Goal: Information Seeking & Learning: Understand process/instructions

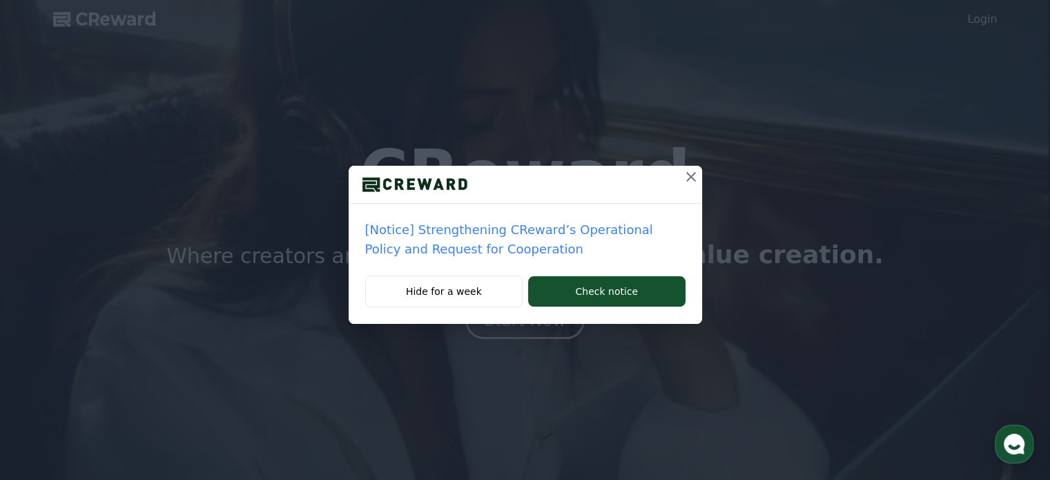
click at [690, 175] on icon at bounding box center [691, 176] width 17 height 17
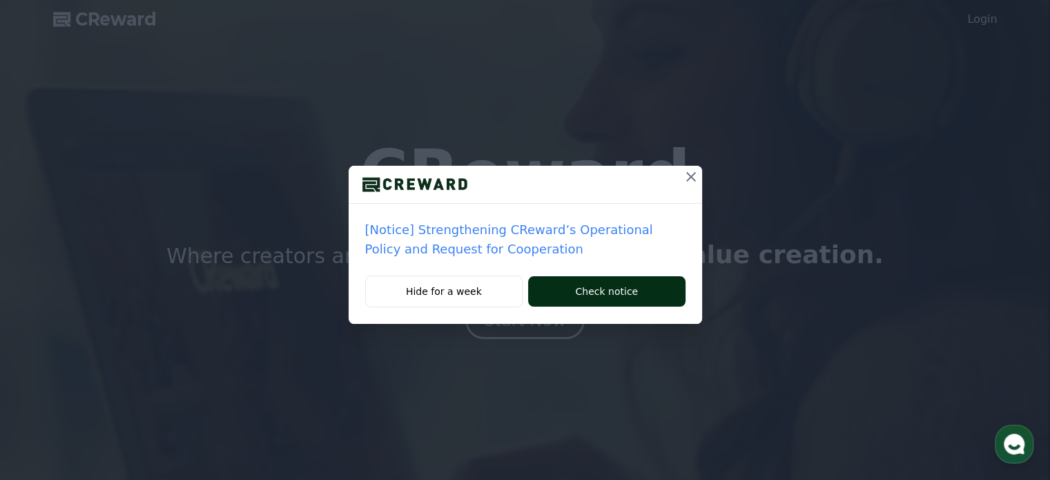
click at [581, 292] on button "Check notice" at bounding box center [606, 291] width 157 height 30
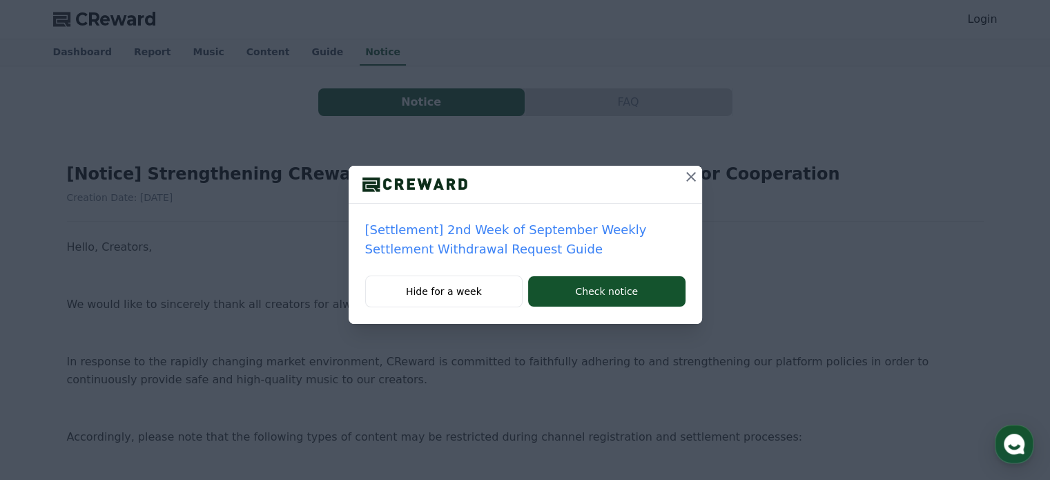
click at [690, 175] on icon at bounding box center [691, 176] width 17 height 17
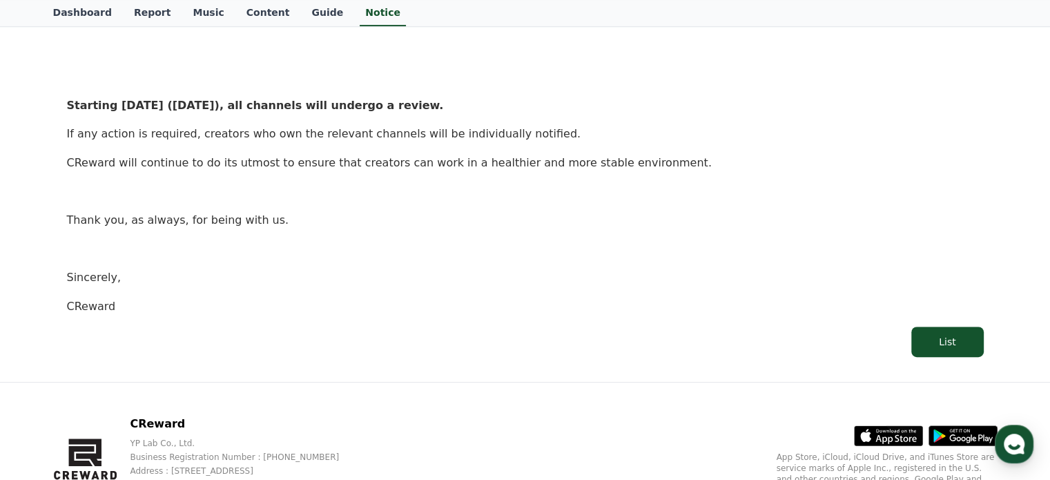
scroll to position [721, 0]
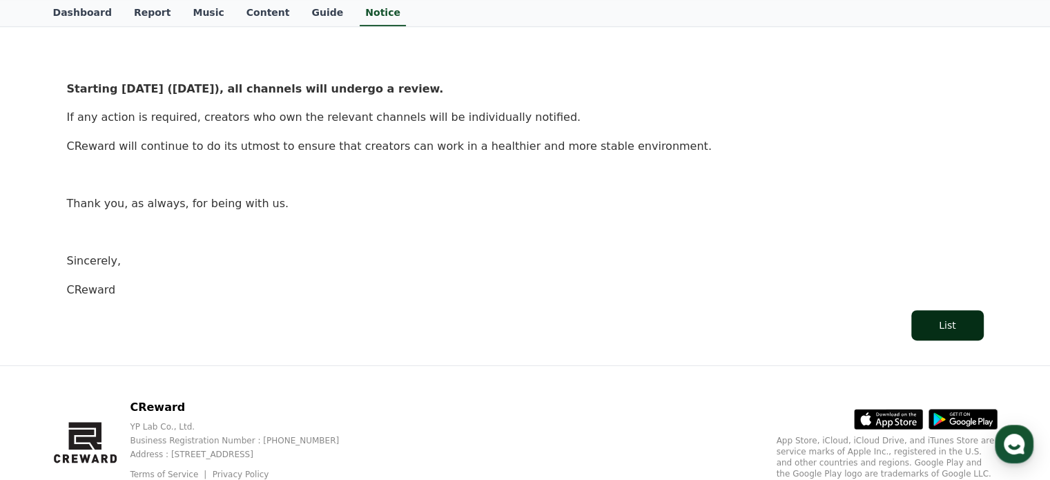
click at [958, 329] on button "List" at bounding box center [947, 325] width 72 height 30
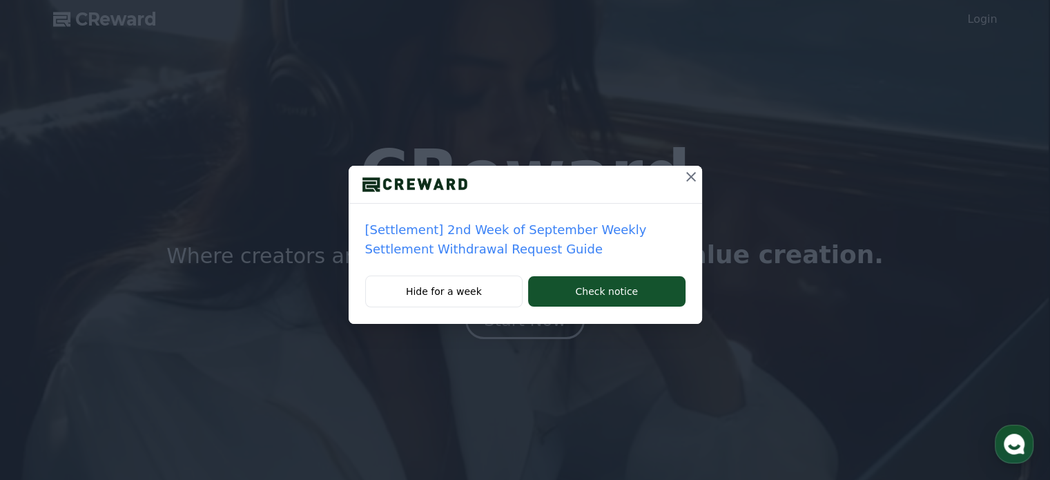
drag, startPoint x: 0, startPoint y: 0, endPoint x: 525, endPoint y: 325, distance: 617.1
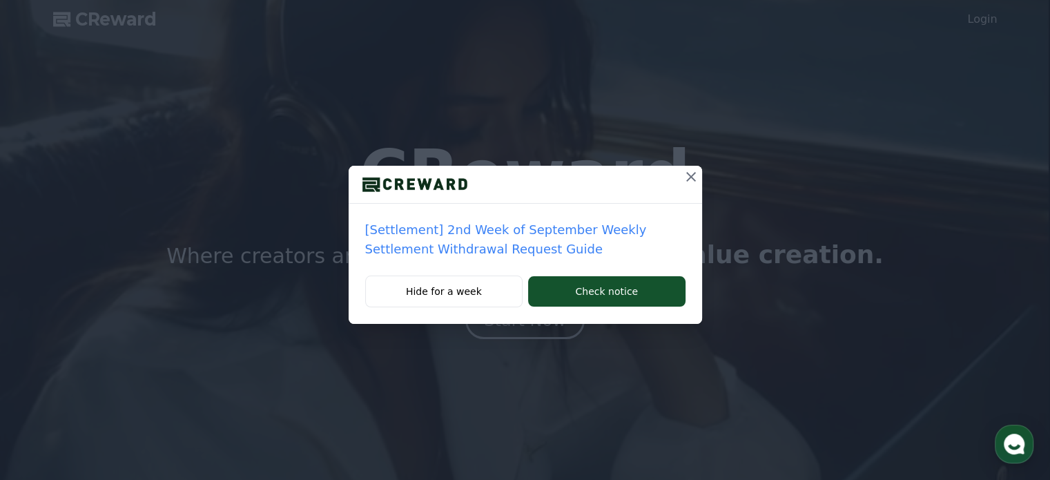
click at [525, 325] on div "[Settlement] 2nd Week of September Weekly Settlement Withdrawal Request Guide H…" at bounding box center [525, 173] width 1050 height 346
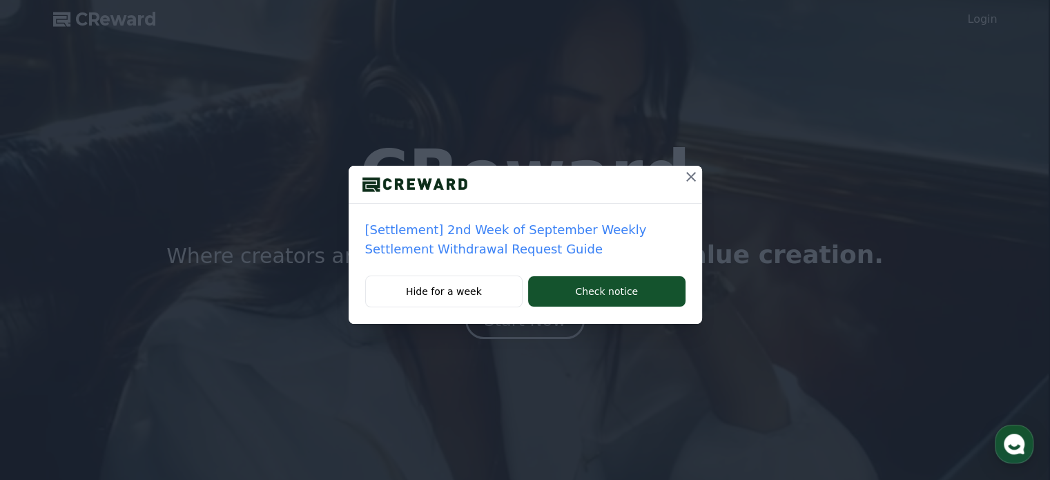
click at [696, 177] on icon at bounding box center [691, 176] width 17 height 17
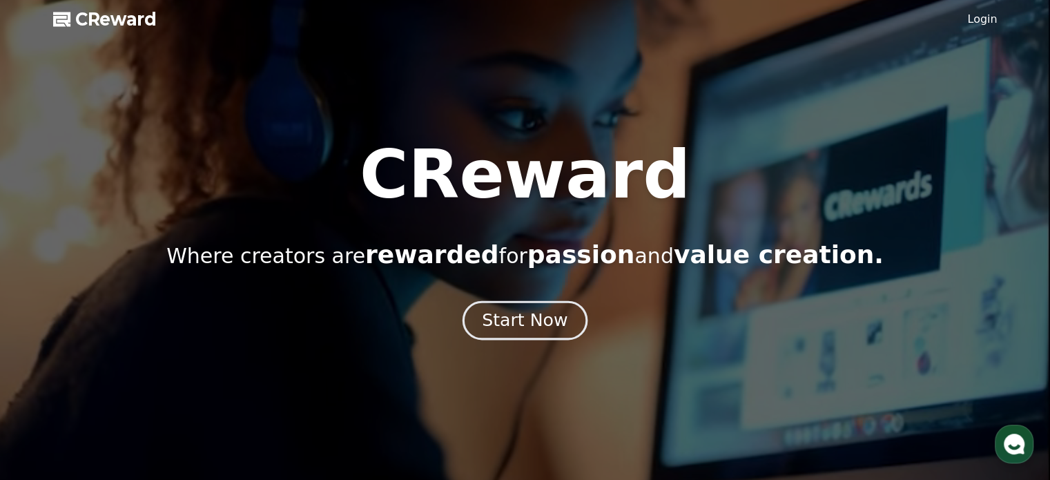
click at [556, 328] on div "Start Now" at bounding box center [525, 320] width 86 height 23
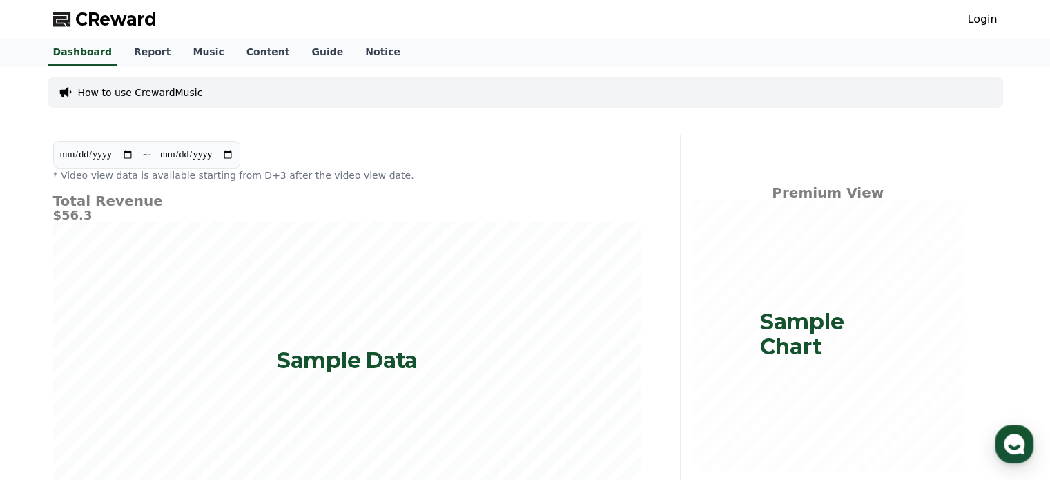
click at [177, 86] on p "How to use CrewardMusic" at bounding box center [140, 93] width 125 height 14
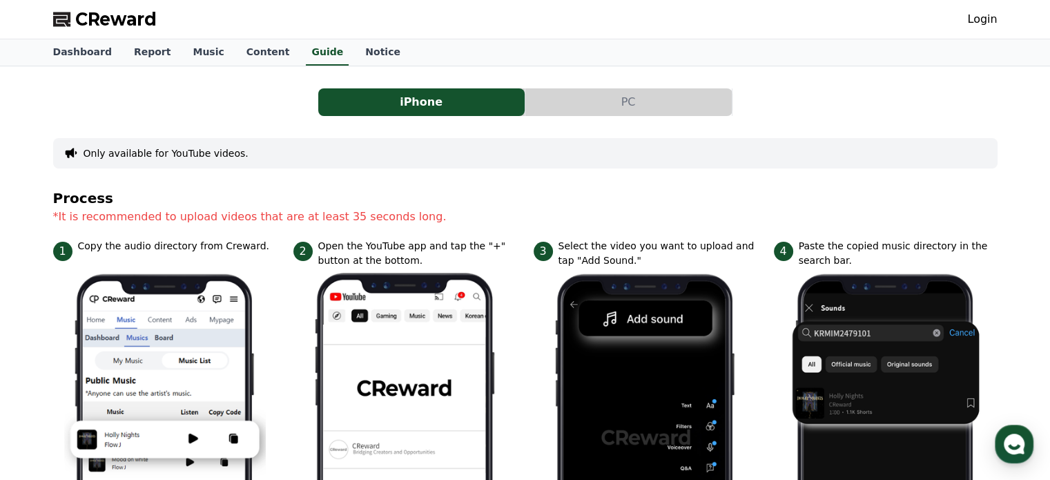
click at [620, 108] on button "PC" at bounding box center [628, 102] width 206 height 28
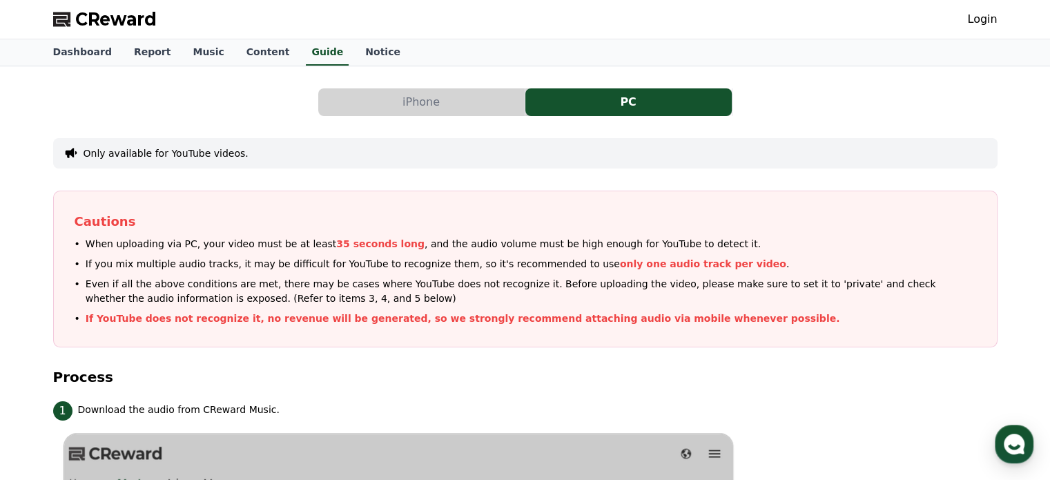
click at [358, 101] on button "iPhone" at bounding box center [421, 102] width 206 height 28
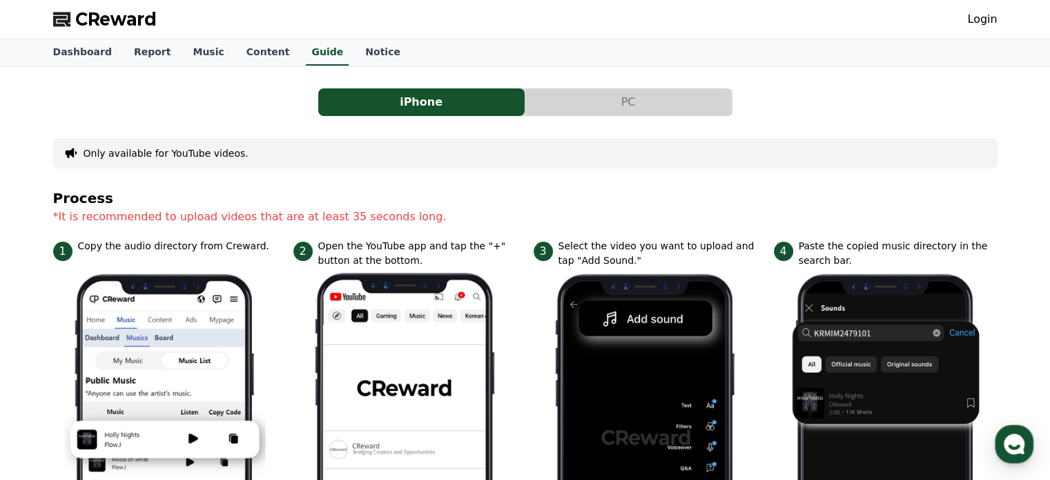
click at [592, 112] on button "PC" at bounding box center [628, 102] width 206 height 28
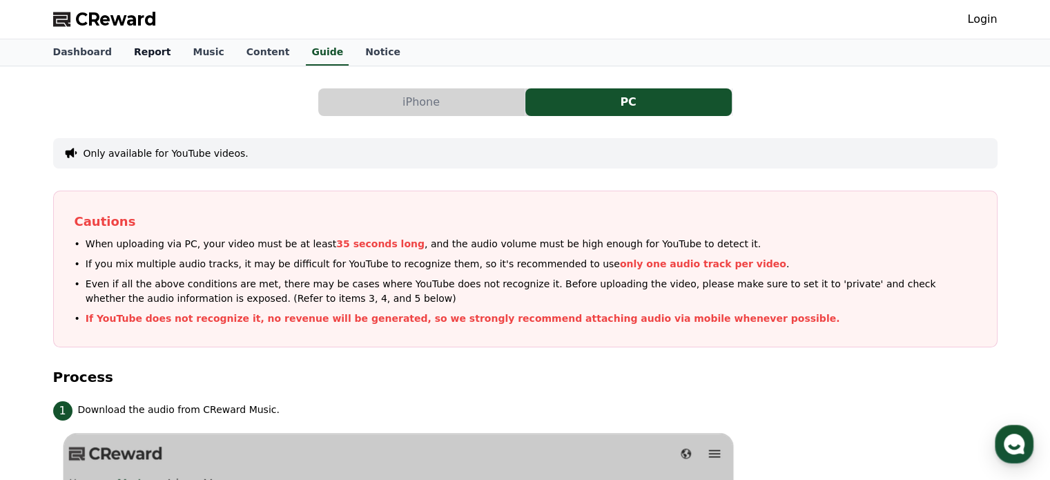
click at [152, 51] on link "Report" at bounding box center [152, 52] width 59 height 26
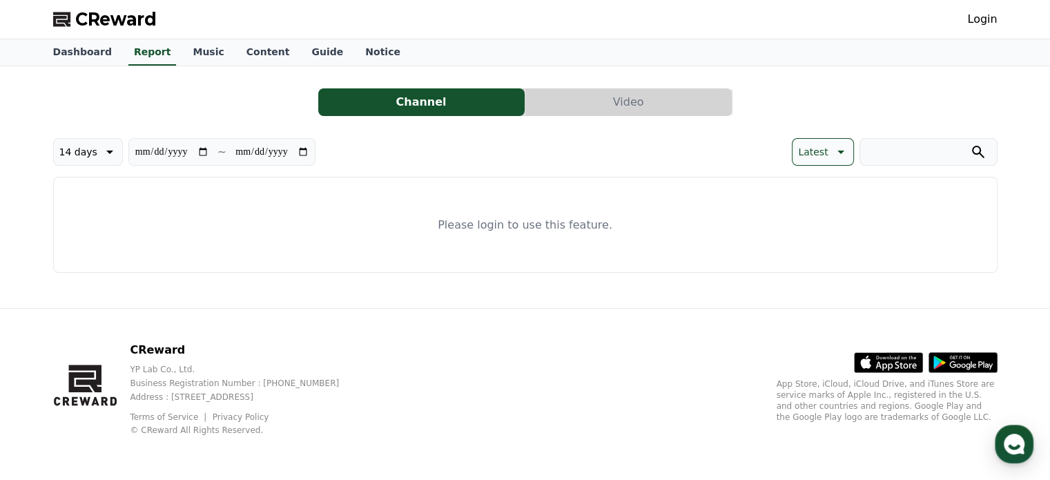
click at [87, 148] on p "14 days" at bounding box center [78, 151] width 38 height 19
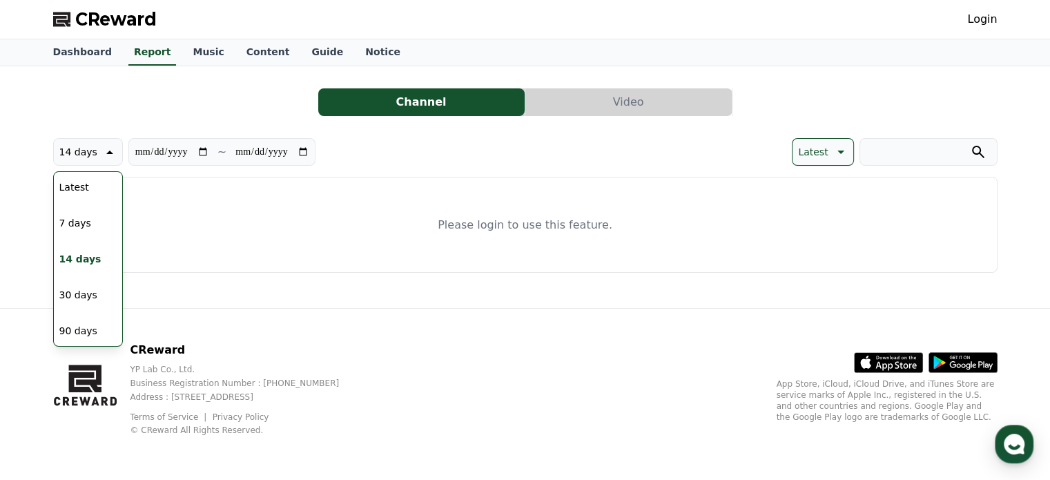
click at [85, 191] on button "Latest" at bounding box center [74, 187] width 41 height 30
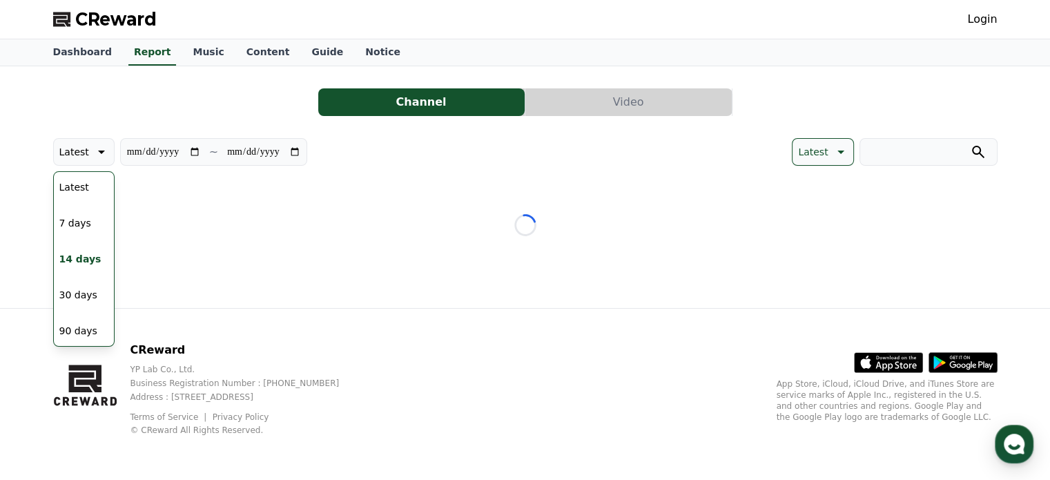
click at [85, 191] on button "Latest" at bounding box center [74, 187] width 41 height 30
